Goal: Task Accomplishment & Management: Use online tool/utility

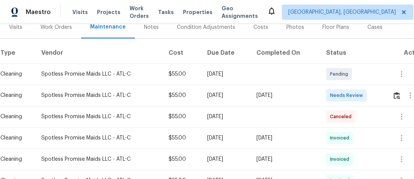
scroll to position [91, 0]
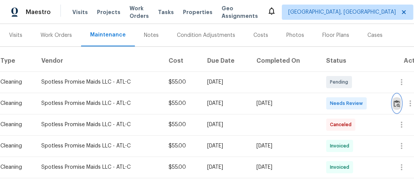
click at [398, 99] on button "button" at bounding box center [397, 103] width 9 height 18
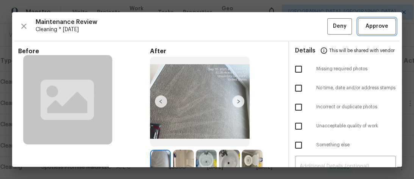
click at [382, 25] on span "Approve" at bounding box center [377, 26] width 23 height 9
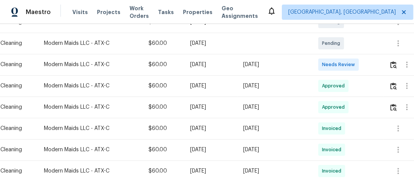
scroll to position [152, 0]
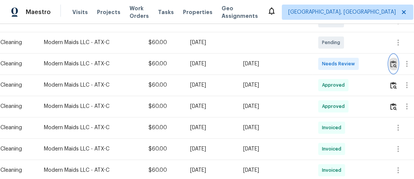
click at [395, 66] on img "button" at bounding box center [393, 63] width 6 height 7
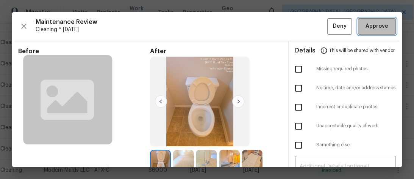
click at [380, 19] on button "Approve" at bounding box center [377, 26] width 38 height 16
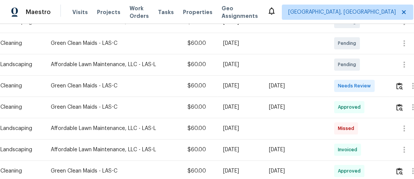
scroll to position [152, 0]
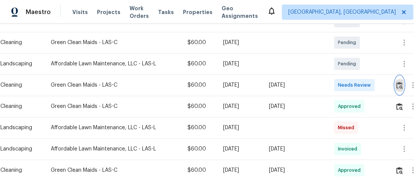
click at [399, 90] on button "button" at bounding box center [399, 85] width 9 height 18
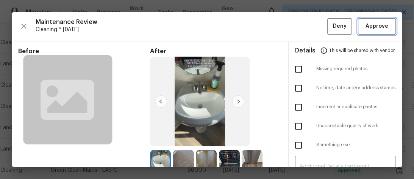
click at [372, 24] on span "Approve" at bounding box center [377, 26] width 23 height 9
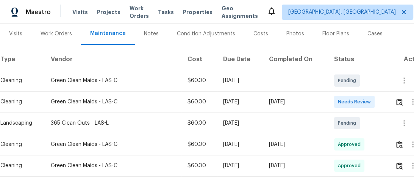
scroll to position [91, 0]
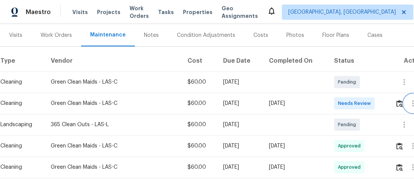
click at [408, 105] on button "button" at bounding box center [413, 103] width 18 height 18
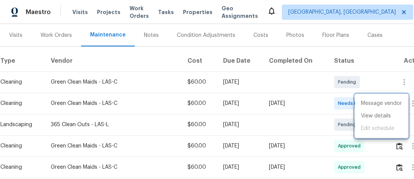
click at [287, 100] on div at bounding box center [207, 89] width 414 height 179
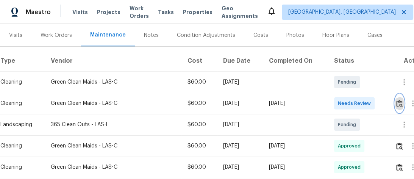
click at [397, 103] on button "button" at bounding box center [399, 103] width 9 height 18
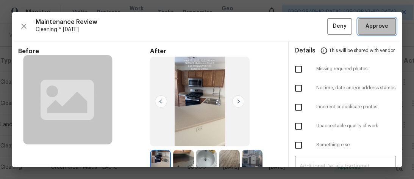
click at [376, 26] on span "Approve" at bounding box center [377, 26] width 23 height 9
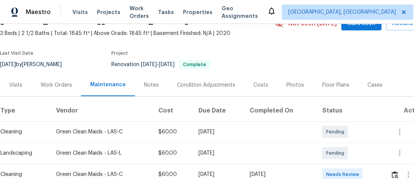
scroll to position [91, 0]
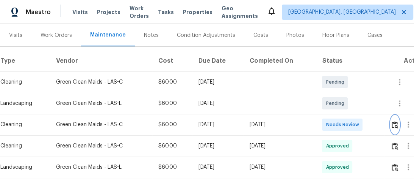
click at [397, 126] on img "button" at bounding box center [395, 124] width 6 height 7
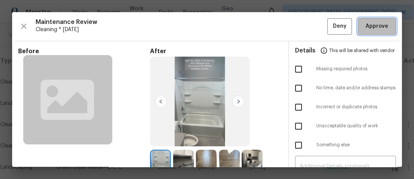
click at [381, 22] on span "Approve" at bounding box center [377, 26] width 23 height 9
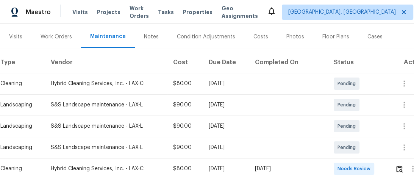
scroll to position [121, 0]
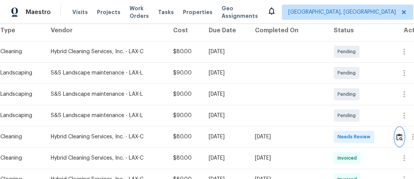
click at [401, 140] on img "button" at bounding box center [400, 136] width 6 height 7
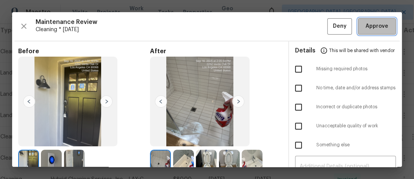
click at [373, 29] on span "Approve" at bounding box center [377, 26] width 23 height 9
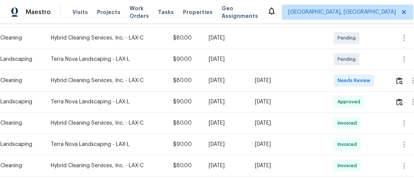
scroll to position [121, 0]
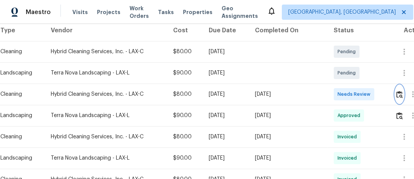
click at [402, 94] on img "button" at bounding box center [400, 94] width 6 height 7
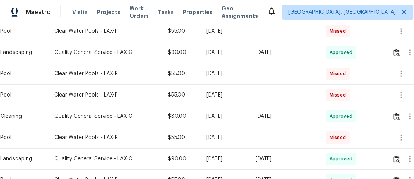
scroll to position [334, 0]
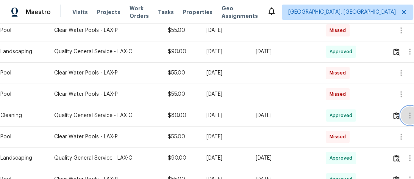
click at [405, 115] on button "button" at bounding box center [410, 115] width 18 height 18
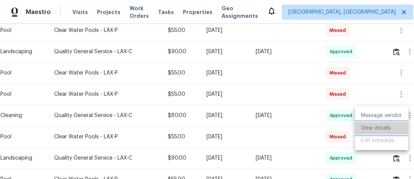
click at [388, 129] on li "View details" at bounding box center [381, 128] width 53 height 13
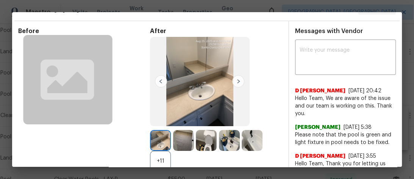
scroll to position [30, 0]
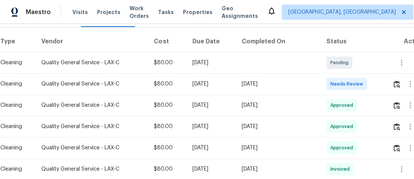
scroll to position [121, 0]
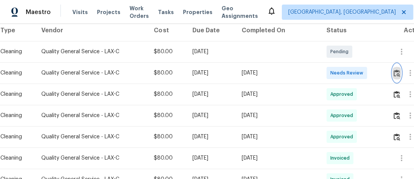
click at [397, 77] on img "button" at bounding box center [397, 72] width 6 height 7
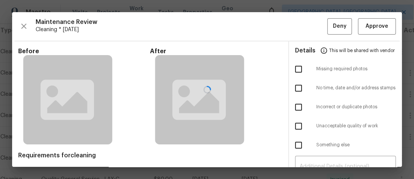
click at [385, 26] on div at bounding box center [207, 89] width 390 height 154
click at [378, 27] on div at bounding box center [207, 89] width 390 height 154
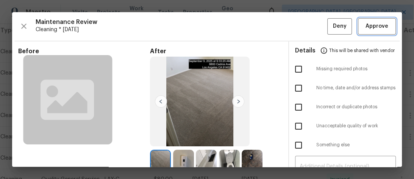
click at [378, 27] on span "Approve" at bounding box center [377, 26] width 23 height 9
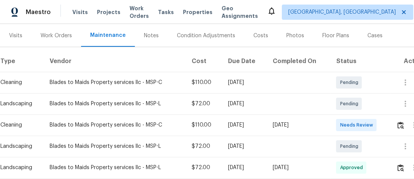
scroll to position [91, 0]
click at [404, 123] on img "button" at bounding box center [401, 124] width 6 height 7
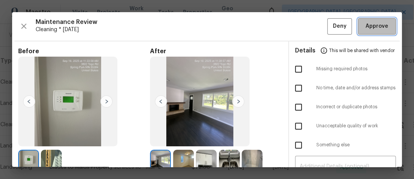
click at [377, 29] on span "Approve" at bounding box center [377, 26] width 23 height 9
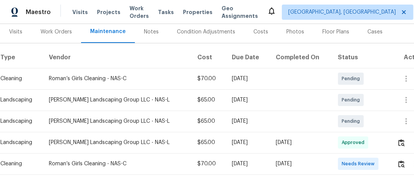
scroll to position [140, 0]
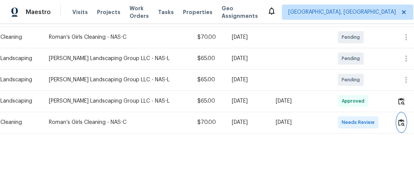
click at [403, 119] on img "button" at bounding box center [401, 122] width 6 height 7
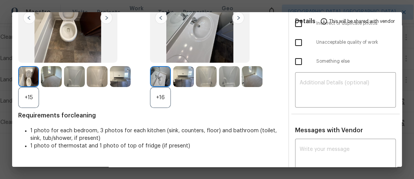
scroll to position [91, 0]
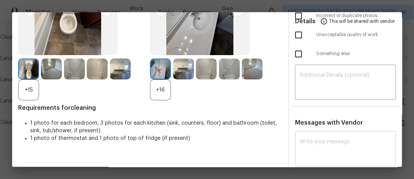
click at [326, 139] on textarea at bounding box center [346, 149] width 92 height 21
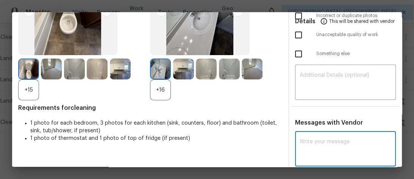
paste textarea "Maintenance Audit Team: Hello! After further review, the visit([DATE]) has been…"
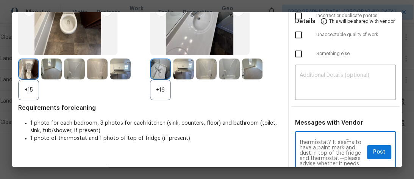
scroll to position [49, 0]
type textarea "Maintenance Audit Team: Hello! After further review, the visit(09/16/2025) has …"
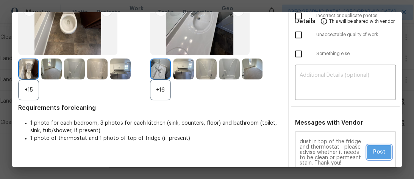
click at [367, 150] on button "Post" at bounding box center [379, 152] width 24 height 14
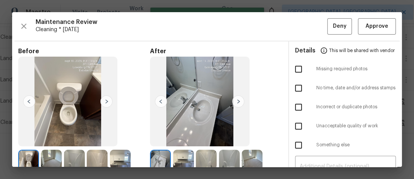
scroll to position [0, 0]
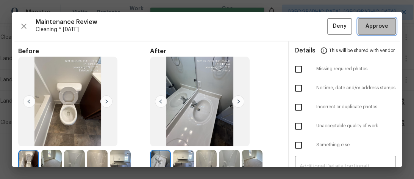
click at [366, 25] on span "Approve" at bounding box center [377, 26] width 23 height 9
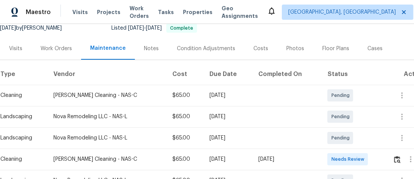
scroll to position [121, 0]
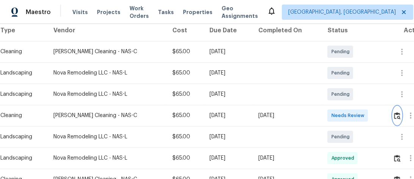
click at [399, 113] on img "button" at bounding box center [397, 115] width 6 height 7
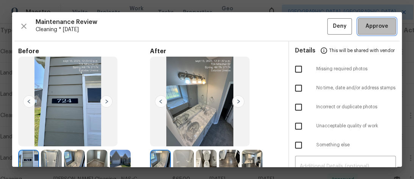
click at [381, 19] on button "Approve" at bounding box center [377, 26] width 38 height 16
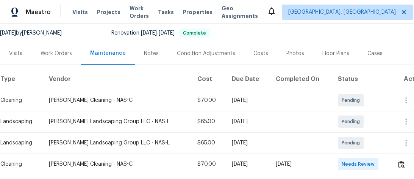
scroll to position [125, 0]
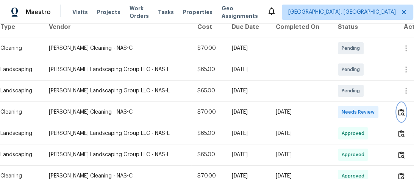
click at [399, 110] on img "button" at bounding box center [401, 111] width 6 height 7
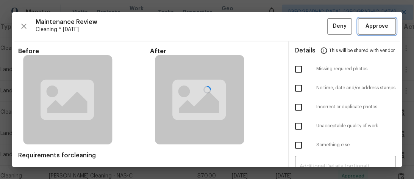
click at [388, 24] on button "Approve" at bounding box center [377, 26] width 38 height 16
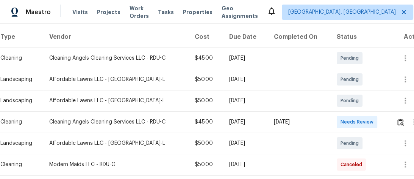
scroll to position [121, 0]
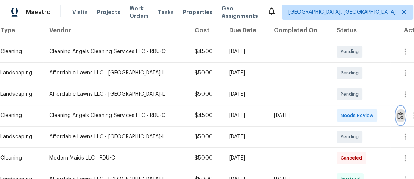
click at [402, 116] on img "button" at bounding box center [401, 115] width 6 height 7
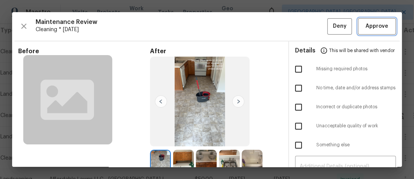
click at [381, 24] on span "Approve" at bounding box center [377, 26] width 23 height 9
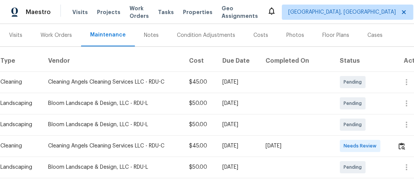
scroll to position [152, 0]
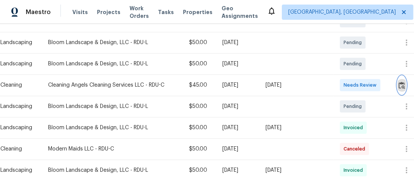
click at [401, 88] on img "button" at bounding box center [402, 85] width 6 height 7
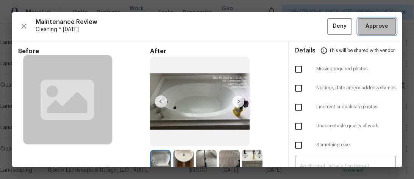
click at [372, 28] on span "Approve" at bounding box center [377, 26] width 23 height 9
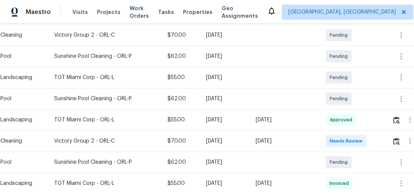
scroll to position [170, 0]
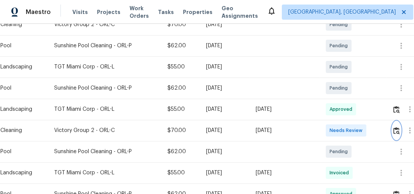
click at [395, 133] on button "button" at bounding box center [396, 131] width 9 height 18
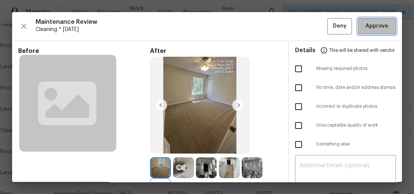
click at [372, 26] on span "Approve" at bounding box center [377, 26] width 23 height 9
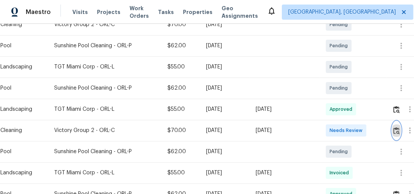
click at [399, 130] on img "button" at bounding box center [397, 130] width 6 height 7
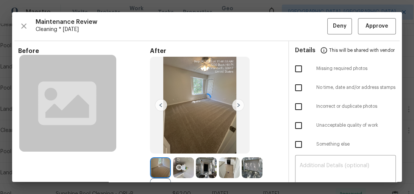
click at [370, 31] on div at bounding box center [207, 97] width 390 height 170
click at [372, 26] on span "Approve" at bounding box center [377, 26] width 23 height 9
click at [372, 26] on div "Maintenance Review Cleaning * Mon, Sep 15 Deny" at bounding box center [207, 26] width 378 height 16
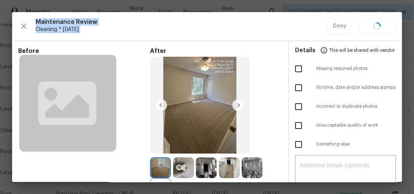
click at [372, 26] on div "Maintenance Review Cleaning * Mon, Sep 15 Deny" at bounding box center [207, 26] width 378 height 16
click at [243, 93] on img at bounding box center [199, 105] width 99 height 97
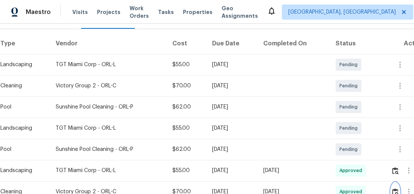
scroll to position [18, 0]
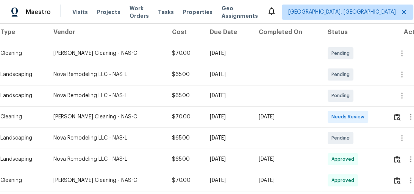
scroll to position [121, 0]
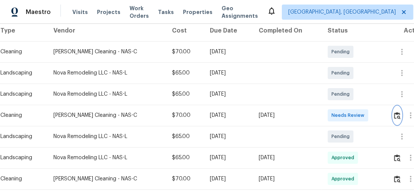
click at [396, 117] on img "button" at bounding box center [397, 115] width 6 height 7
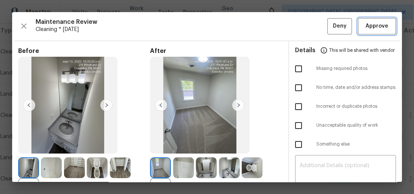
click at [383, 23] on span "Approve" at bounding box center [377, 26] width 23 height 9
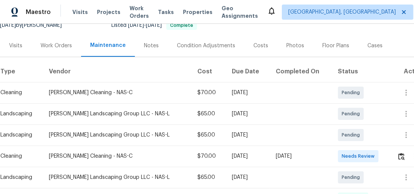
scroll to position [121, 0]
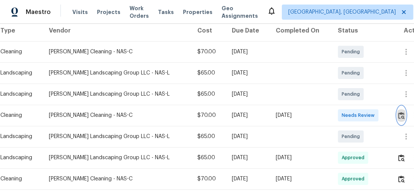
click at [399, 118] on img "button" at bounding box center [401, 115] width 6 height 7
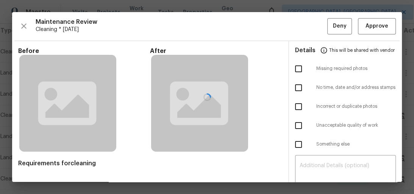
click at [383, 27] on div at bounding box center [207, 97] width 390 height 170
click at [379, 29] on div at bounding box center [207, 97] width 390 height 170
click at [366, 21] on div at bounding box center [207, 97] width 390 height 170
click at [366, 26] on div at bounding box center [207, 97] width 390 height 170
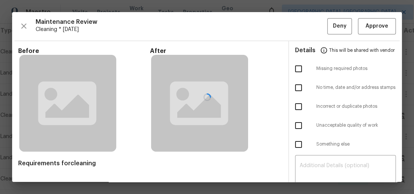
click at [366, 27] on div at bounding box center [207, 97] width 390 height 170
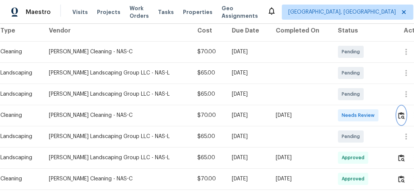
click at [397, 115] on button "button" at bounding box center [401, 116] width 9 height 18
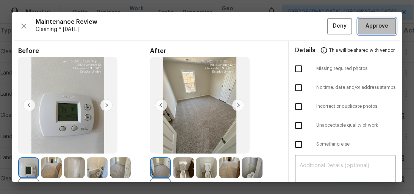
click at [381, 28] on span "Approve" at bounding box center [377, 26] width 23 height 9
